Goal: Information Seeking & Learning: Learn about a topic

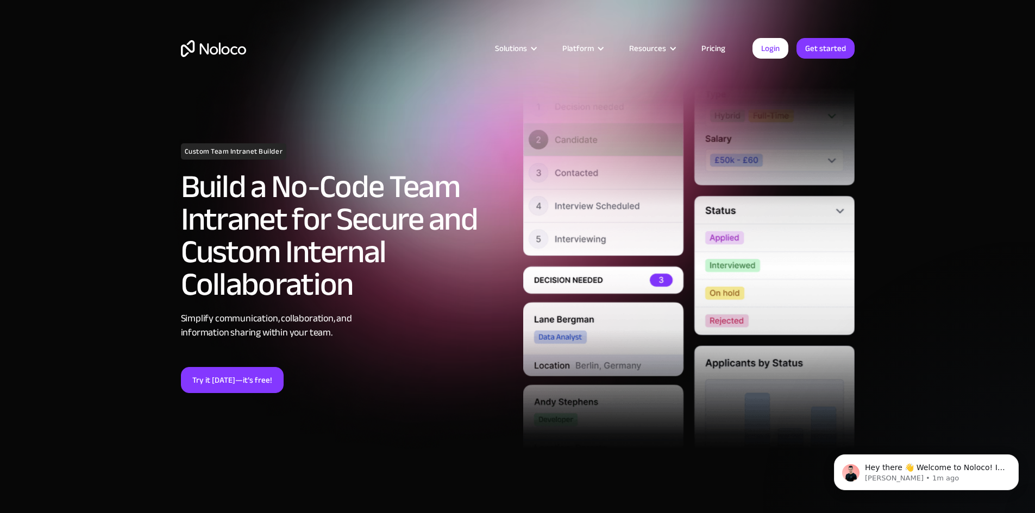
click at [538, 45] on div at bounding box center [534, 49] width 8 height 8
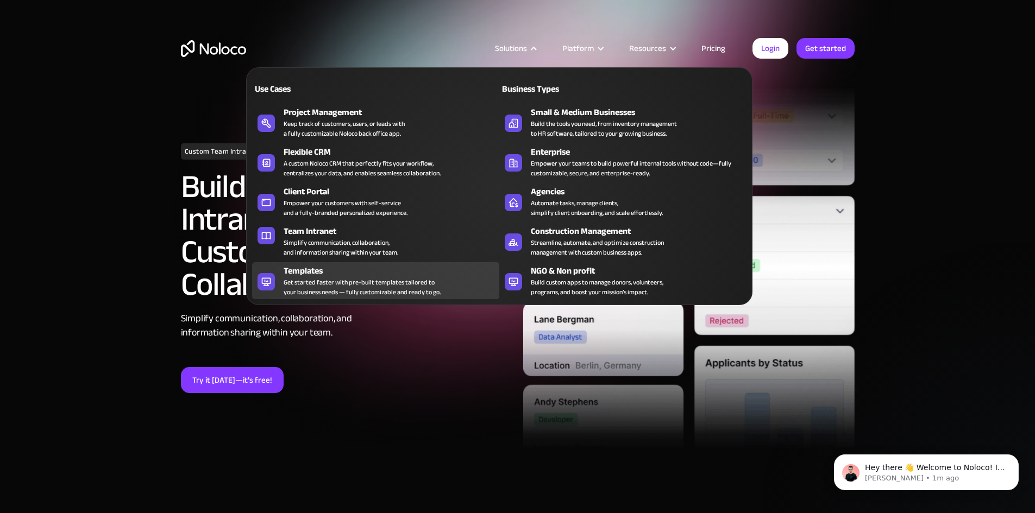
click at [393, 288] on div "Get started faster with pre-built templates tailored to your business needs — f…" at bounding box center [362, 288] width 157 height 20
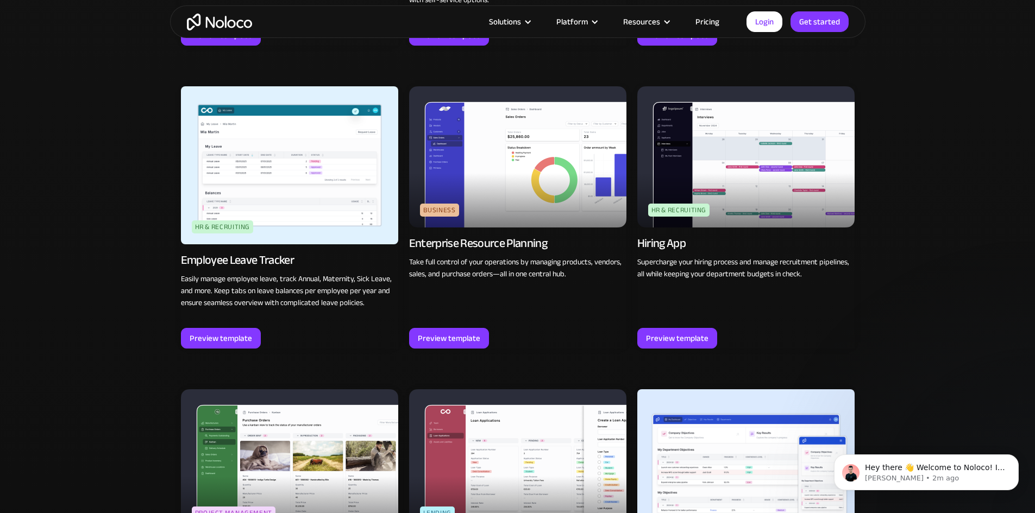
scroll to position [1630, 0]
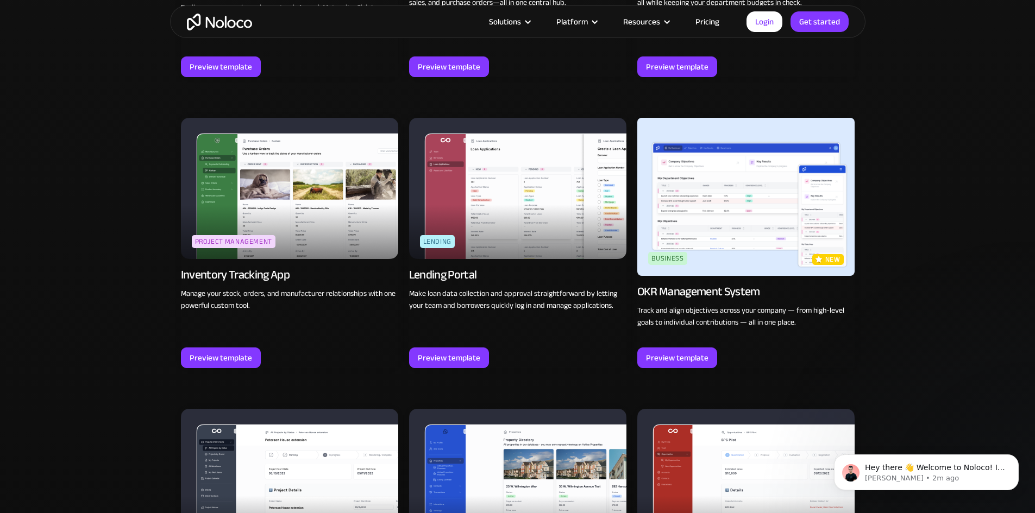
drag, startPoint x: 503, startPoint y: 279, endPoint x: 70, endPoint y: 222, distance: 436.8
click at [70, 222] on div "Browse professional, no code app templates Explore templates for a wide range o…" at bounding box center [517, 425] width 1035 height 2820
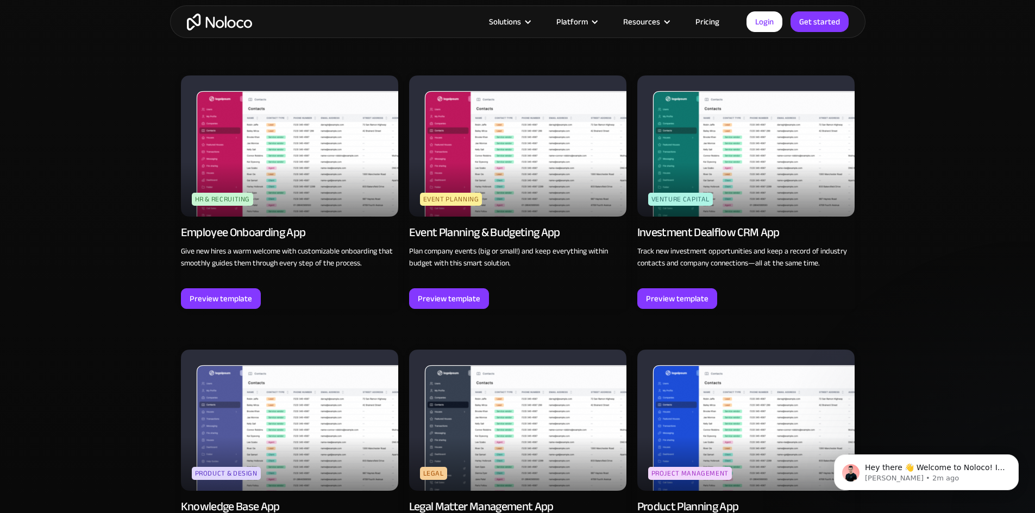
scroll to position [2662, 0]
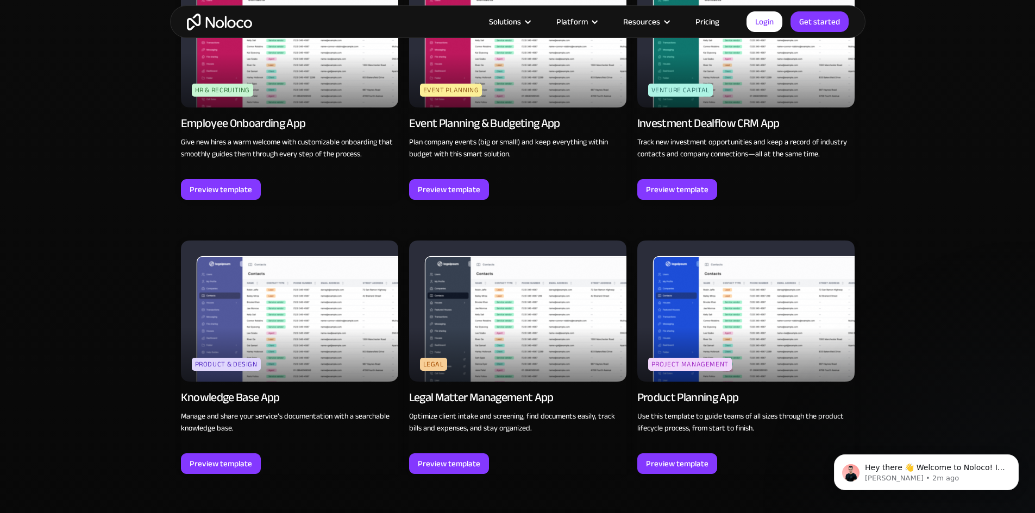
drag, startPoint x: 230, startPoint y: 284, endPoint x: 23, endPoint y: 223, distance: 216.1
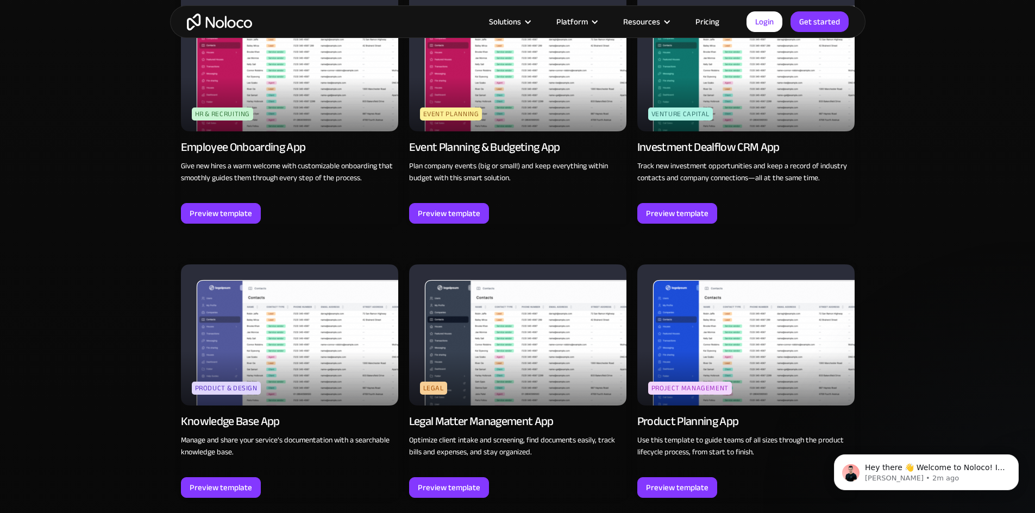
scroll to position [2554, 0]
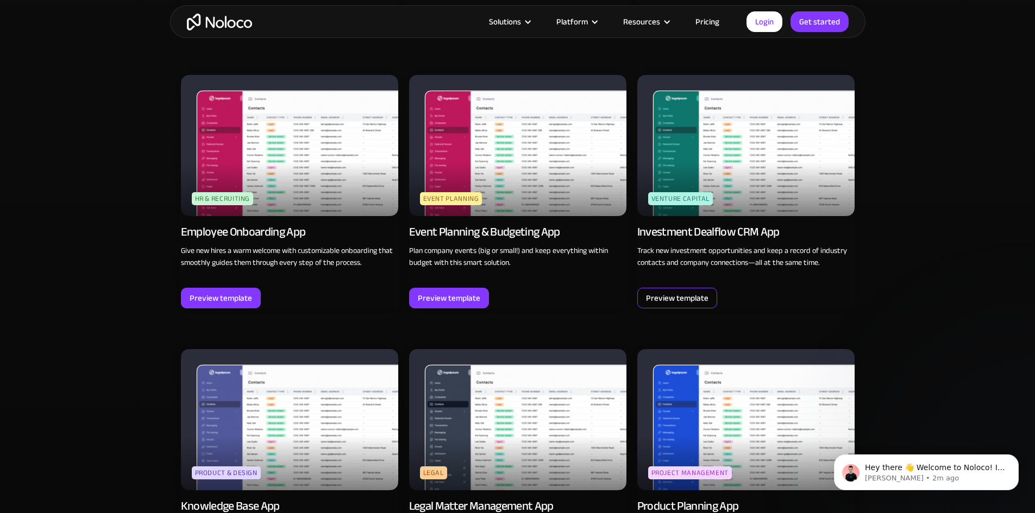
click at [691, 291] on div "Preview template" at bounding box center [677, 298] width 62 height 14
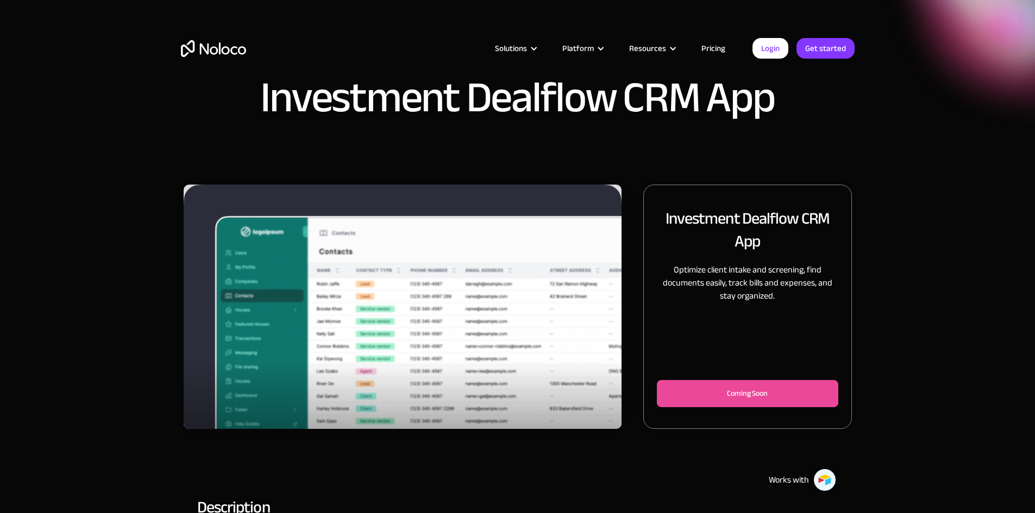
drag, startPoint x: 0, startPoint y: 0, endPoint x: 985, endPoint y: 340, distance: 1041.6
click at [985, 340] on div "Investment Dealflow CRM App Optimize client intake and screening, find document…" at bounding box center [517, 408] width 1035 height 447
click at [448, 301] on img "1 of 3" at bounding box center [403, 327] width 438 height 285
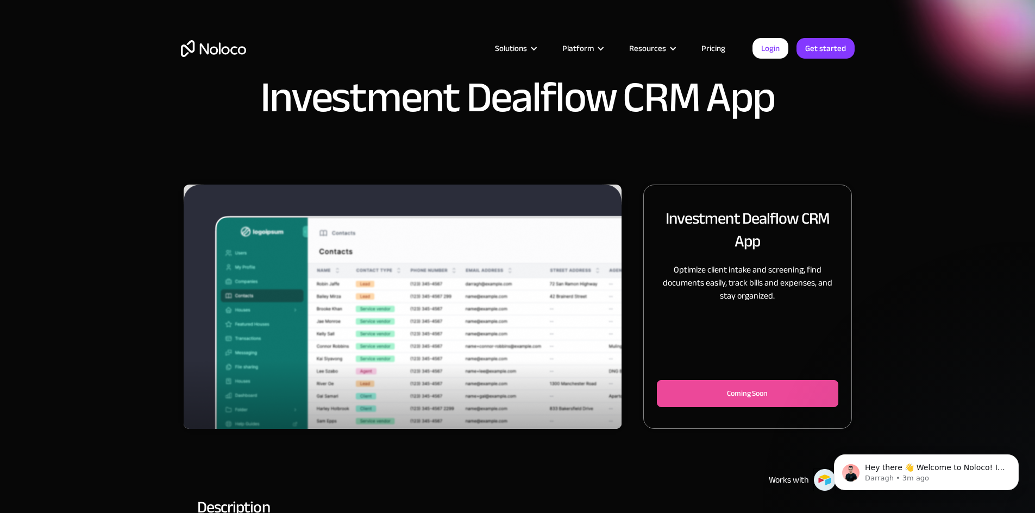
click at [923, 341] on div "Investment Dealflow CRM App Optimize client intake and screening, find document…" at bounding box center [517, 408] width 1035 height 447
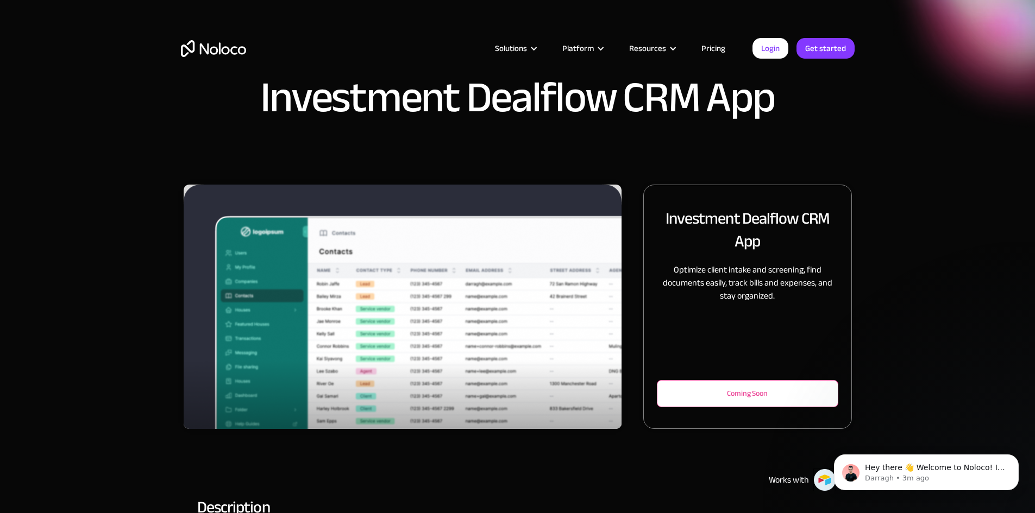
click at [751, 400] on div "Coming Soon" at bounding box center [747, 393] width 145 height 13
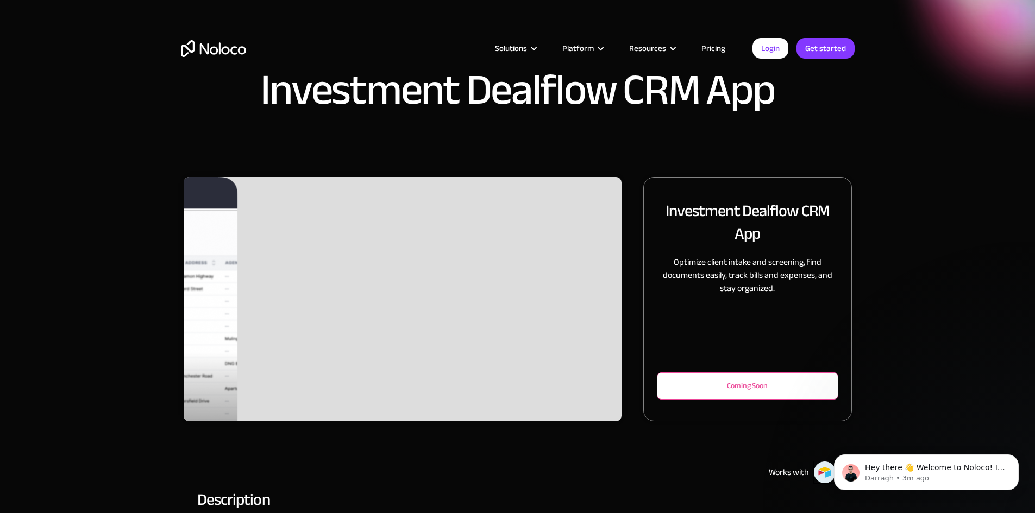
scroll to position [272, 0]
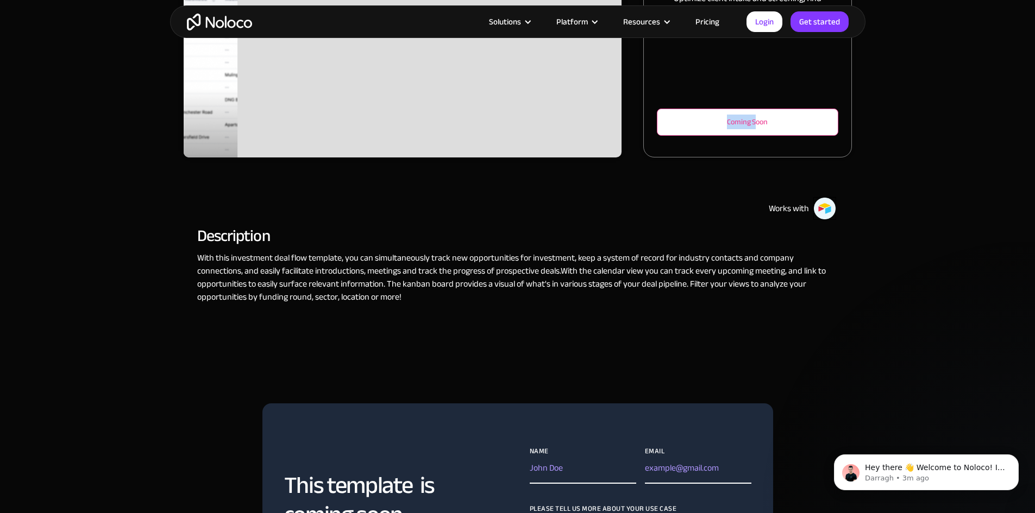
drag, startPoint x: 728, startPoint y: 130, endPoint x: 669, endPoint y: 131, distance: 58.1
click at [675, 129] on div "Coming Soon" at bounding box center [747, 122] width 145 height 13
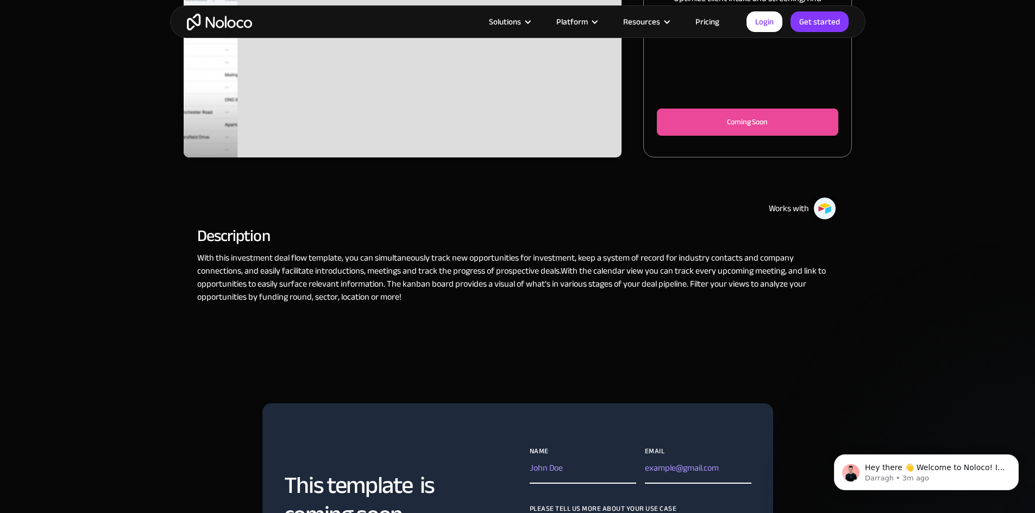
click at [653, 220] on div "Works with" at bounding box center [517, 208] width 641 height 23
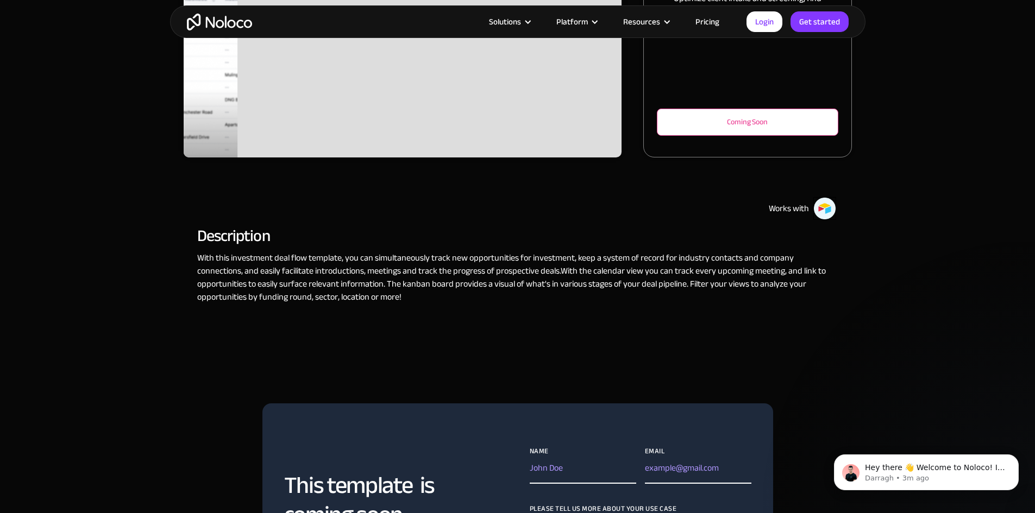
click at [738, 129] on div "Coming Soon" at bounding box center [747, 122] width 145 height 13
click at [760, 129] on div "Coming Soon" at bounding box center [747, 122] width 145 height 13
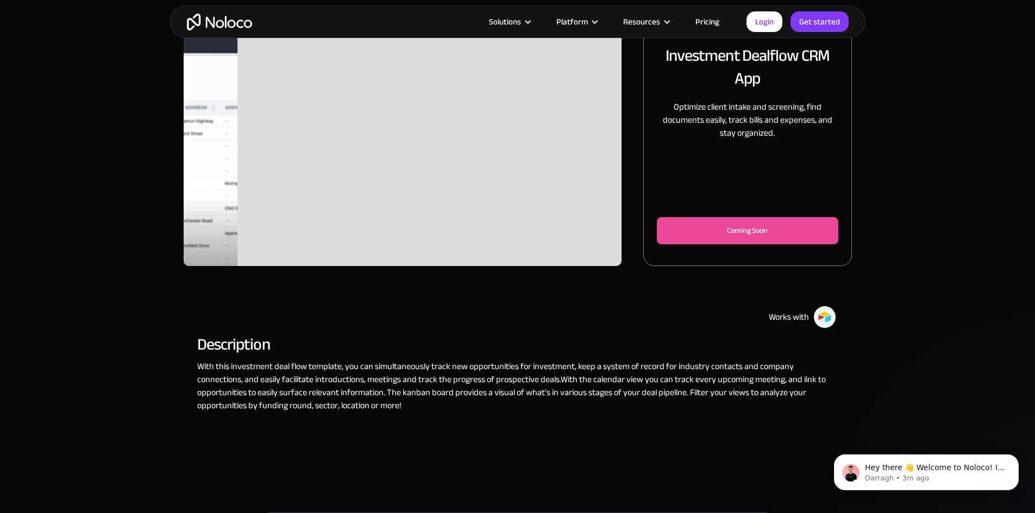
scroll to position [0, 0]
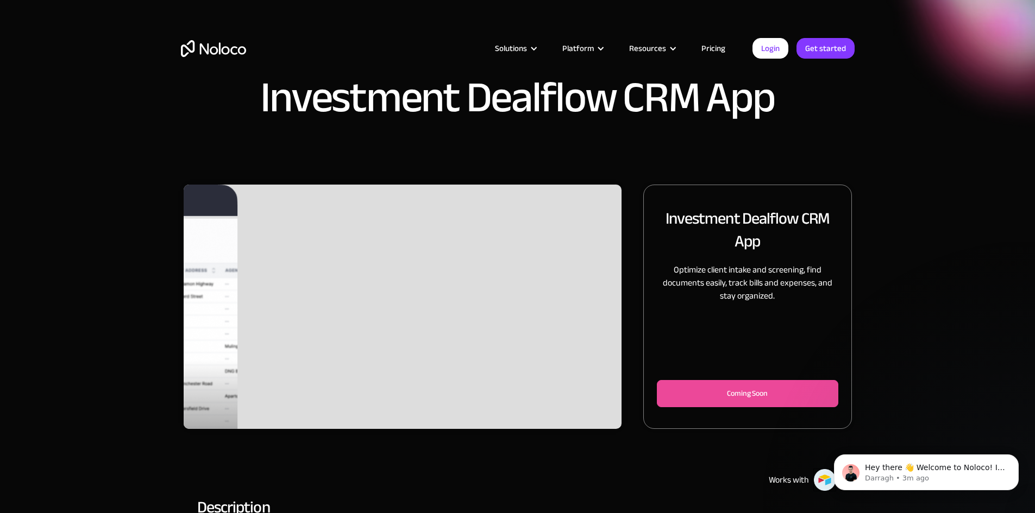
click at [475, 284] on div "Slide 2 of 2." at bounding box center [403, 307] width 438 height 245
click at [108, 203] on div "Slide 2 of 2. Investment Dealflow CRM App Optimize client intake and screening,…" at bounding box center [517, 408] width 1035 height 447
click at [729, 45] on link "Pricing" at bounding box center [713, 48] width 51 height 14
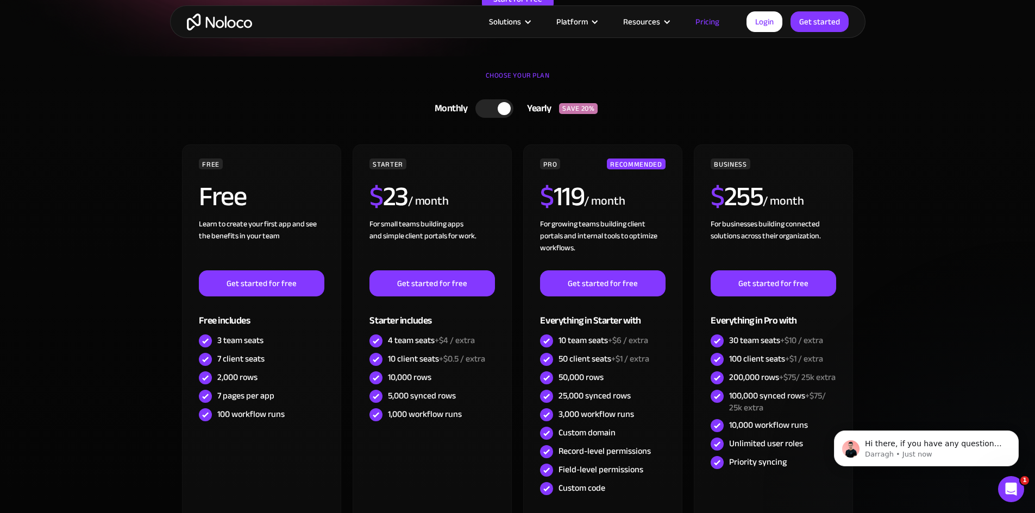
click at [207, 22] on img "home" at bounding box center [219, 22] width 65 height 17
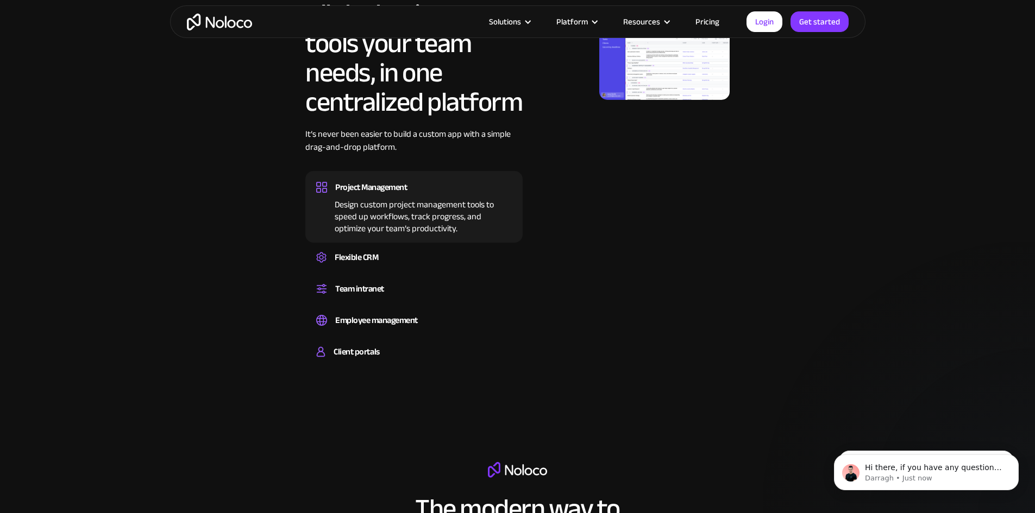
scroll to position [652, 0]
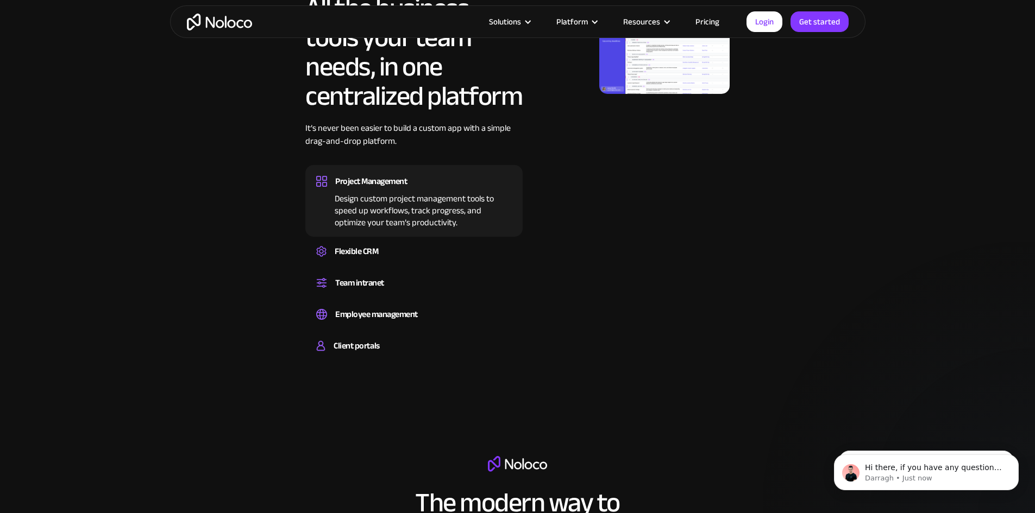
click at [378, 190] on div "Project Management" at bounding box center [371, 181] width 72 height 16
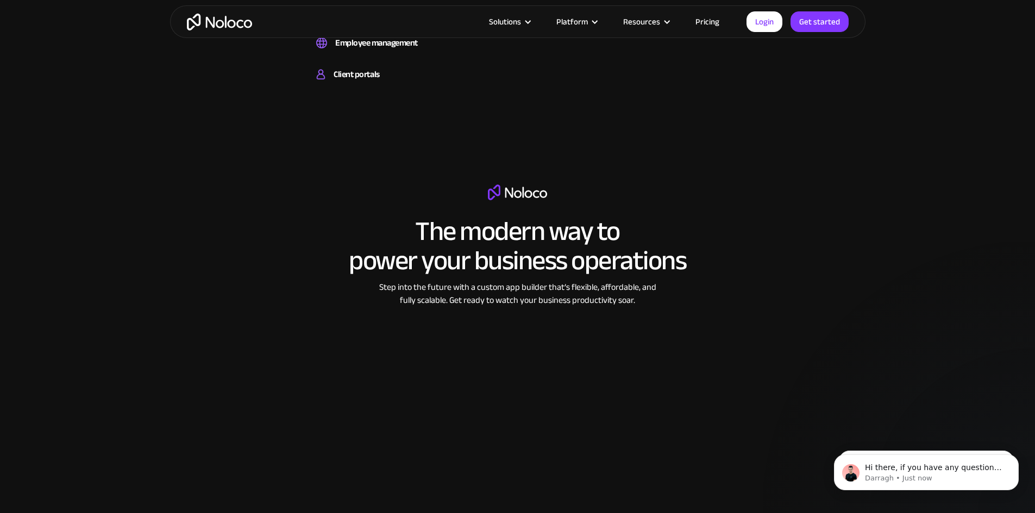
scroll to position [1250, 0]
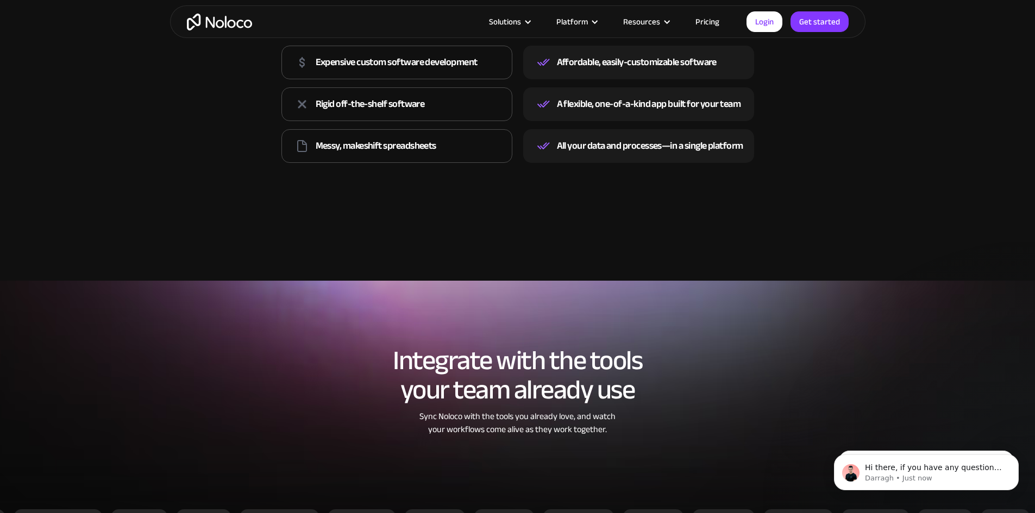
click at [363, 71] on div "Expensive custom software development" at bounding box center [397, 62] width 162 height 16
click at [653, 77] on div "Affordable, easily-customizable software" at bounding box center [638, 63] width 231 height 34
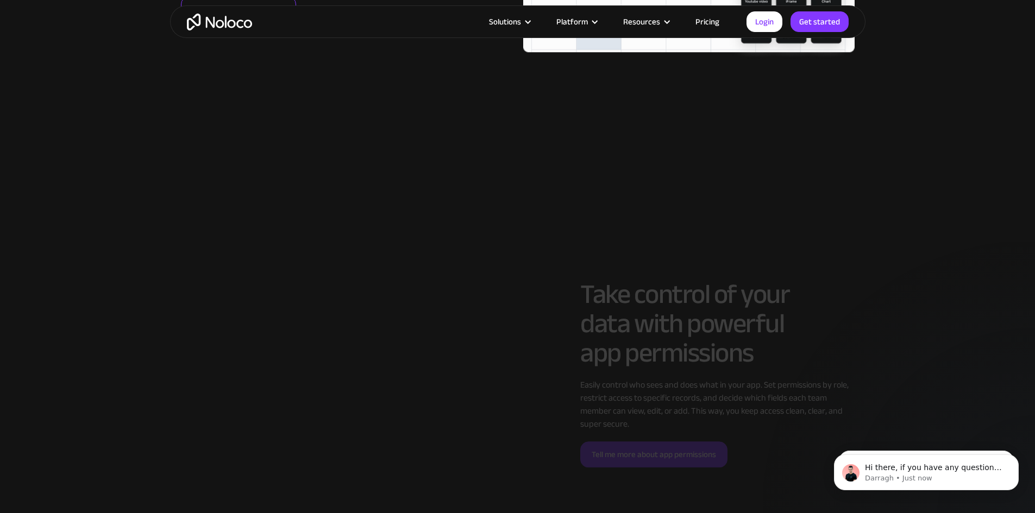
scroll to position [2282, 0]
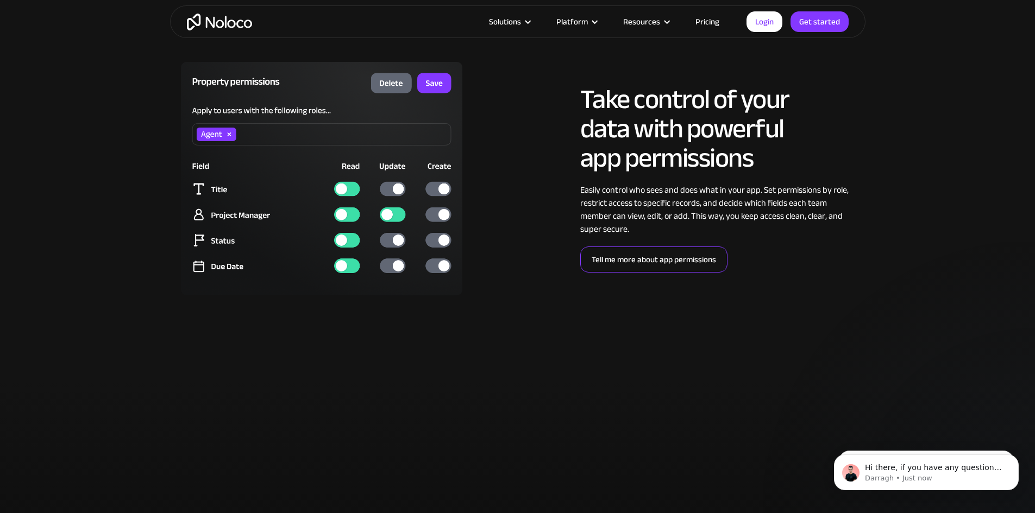
click at [651, 273] on link "Tell me more about app permissions" at bounding box center [653, 260] width 147 height 26
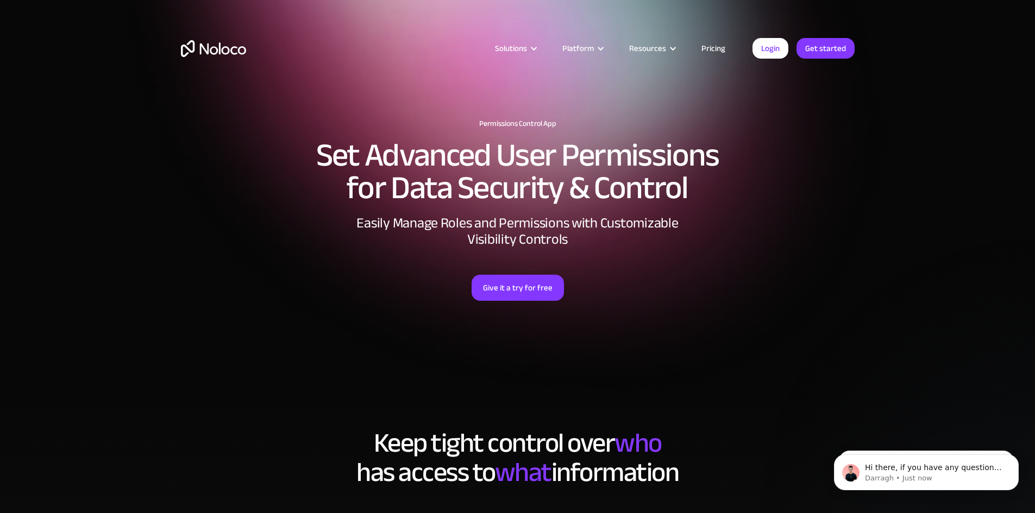
click at [598, 51] on div "Platform" at bounding box center [582, 48] width 67 height 14
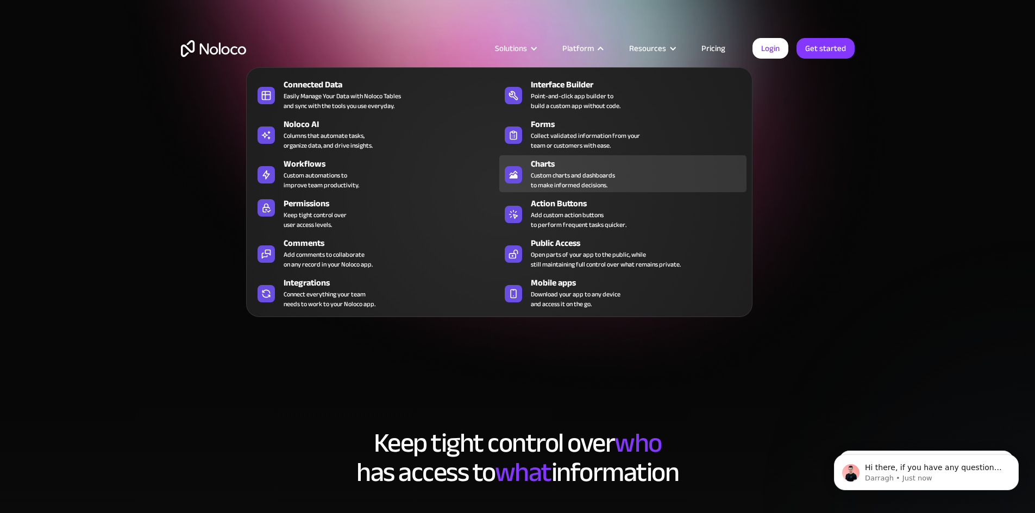
click at [558, 163] on div "Charts" at bounding box center [641, 164] width 221 height 13
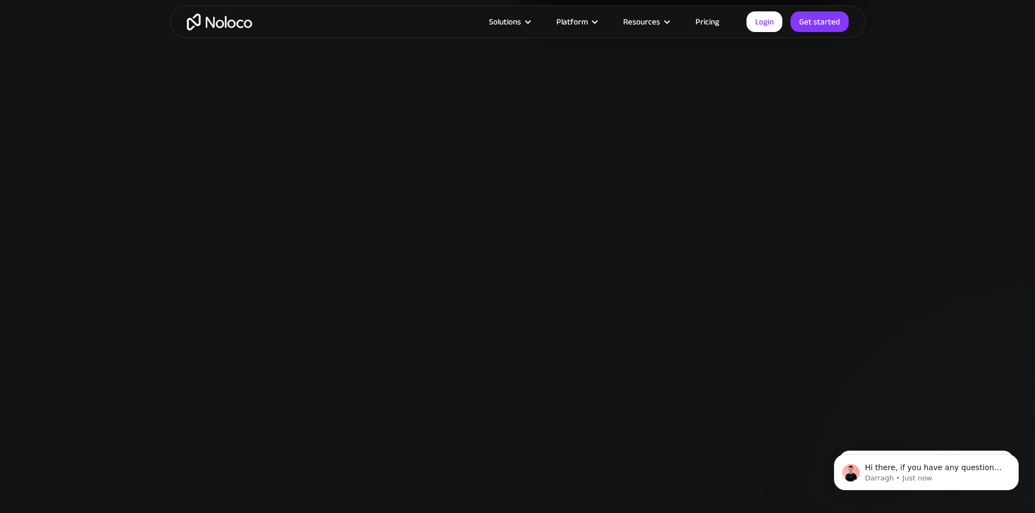
scroll to position [1739, 0]
